Goal: Task Accomplishment & Management: Manage account settings

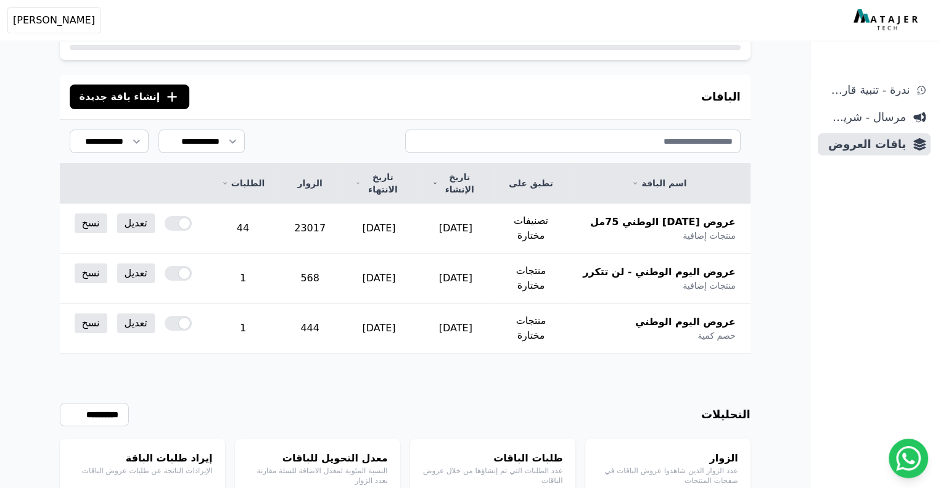
scroll to position [131, 0]
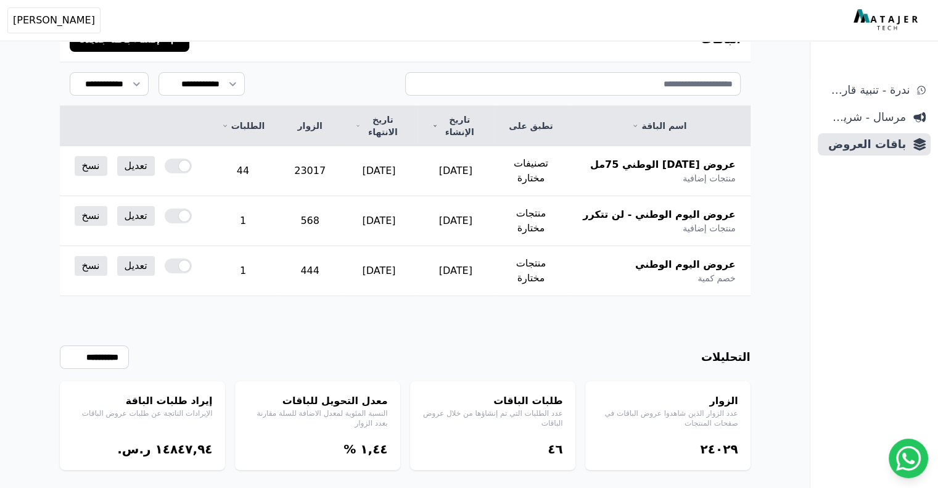
click at [181, 442] on bdi "١٤٨٤٧,٩٤" at bounding box center [183, 449] width 57 height 15
click at [170, 442] on bdi "١٤٨٤٧,٩٤" at bounding box center [183, 449] width 57 height 15
drag, startPoint x: 173, startPoint y: 431, endPoint x: 165, endPoint y: 432, distance: 8.1
click at [165, 442] on bdi "١٤٨٤٧,٩٤" at bounding box center [183, 449] width 57 height 15
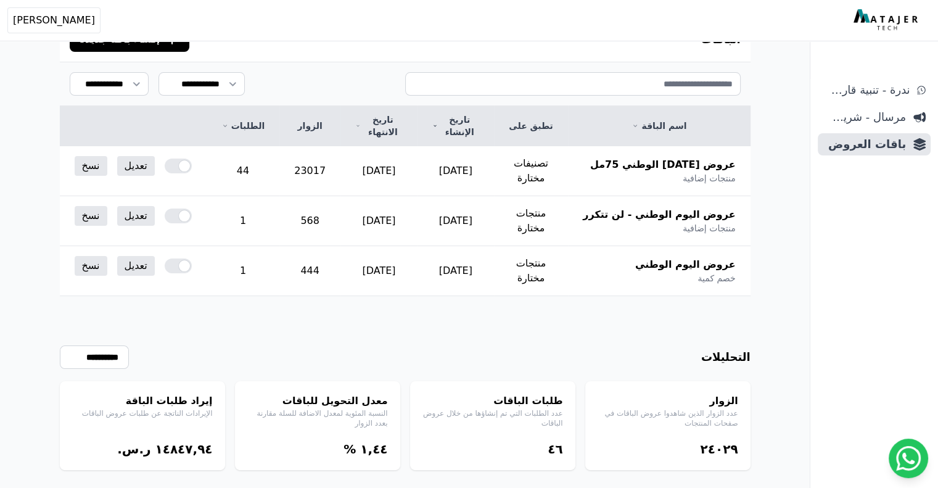
click at [382, 442] on bdi "١,٤٤" at bounding box center [373, 449] width 27 height 15
click at [357, 437] on div "معدل التحويل للباقات النسبة المئوية لمعدل الاضافة للسلة مقارنة بعدد الزوار ١,٤٤…" at bounding box center [317, 425] width 165 height 89
click at [385, 442] on bdi "١,٤٤" at bounding box center [373, 449] width 27 height 15
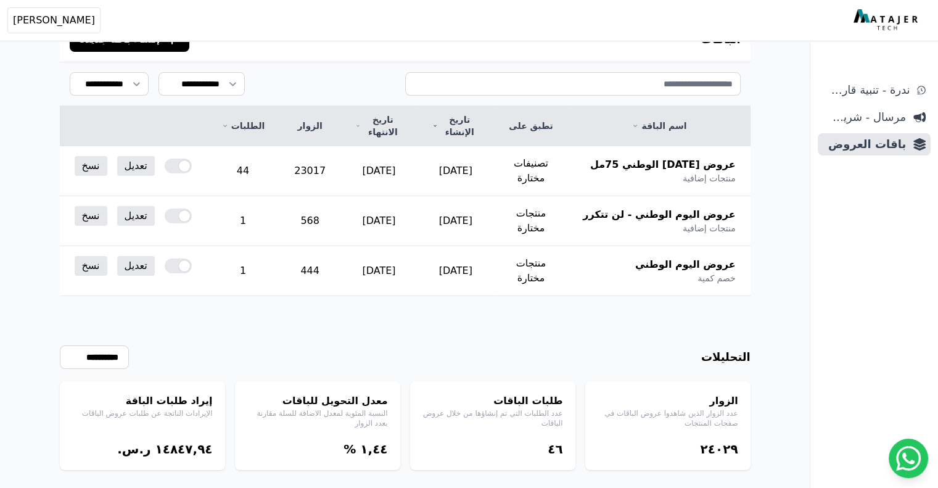
click at [356, 442] on span "%" at bounding box center [350, 449] width 12 height 15
click at [369, 440] on div "١,٤٤ %" at bounding box center [317, 448] width 141 height 17
click at [386, 442] on bdi "١,٤٤" at bounding box center [373, 449] width 27 height 15
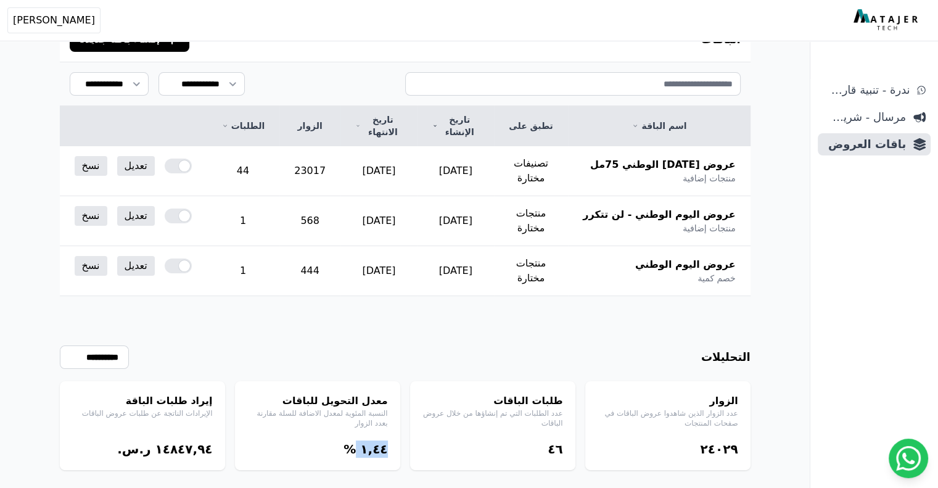
click at [386, 442] on bdi "١,٤٤" at bounding box center [373, 449] width 27 height 15
click at [336, 440] on div "١,٤٤ %" at bounding box center [317, 448] width 141 height 17
click at [119, 256] on link "تعديل" at bounding box center [136, 266] width 38 height 20
click at [168, 258] on div at bounding box center [178, 265] width 27 height 15
click at [204, 296] on div "**********" at bounding box center [405, 383] width 691 height 174
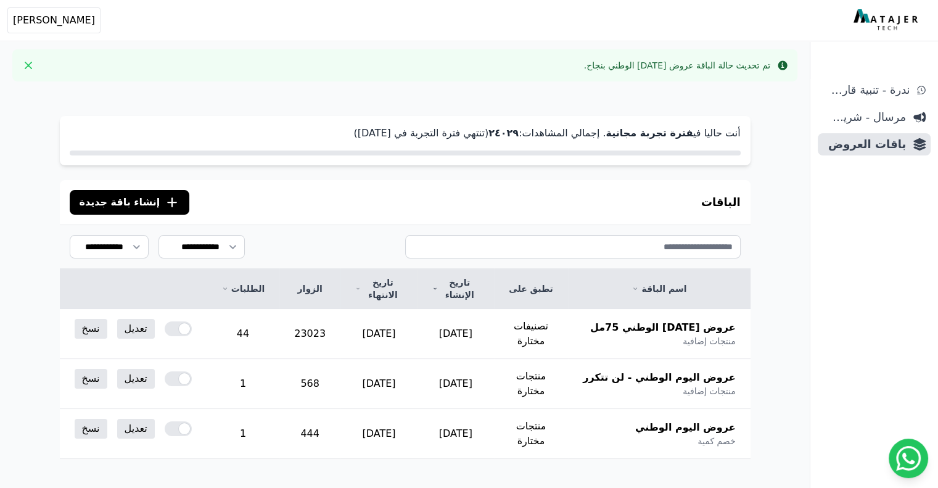
click at [374, 199] on div "الباقات .cls-1{fill:none;stroke:#fff;stroke-linecap:round;stroke-linejoin:round…" at bounding box center [405, 202] width 691 height 44
